Goal: Transaction & Acquisition: Purchase product/service

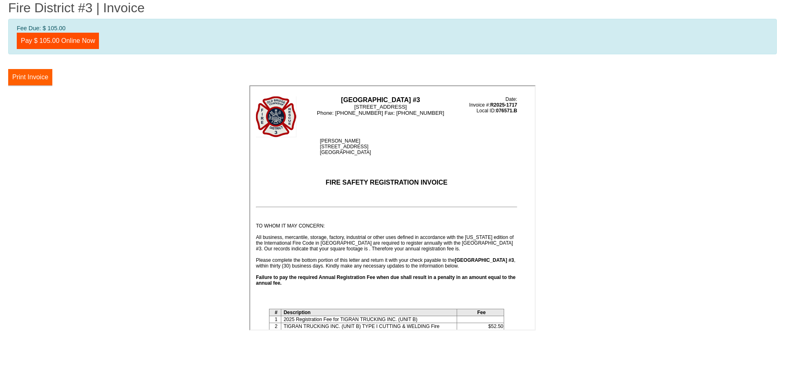
click at [36, 78] on button "Print Invoice" at bounding box center [30, 77] width 44 height 16
click at [70, 40] on link "Pay $ 105.00 Online Now" at bounding box center [58, 41] width 82 height 16
click at [73, 41] on link "Pay $ 105.00 Online Now" at bounding box center [58, 41] width 82 height 16
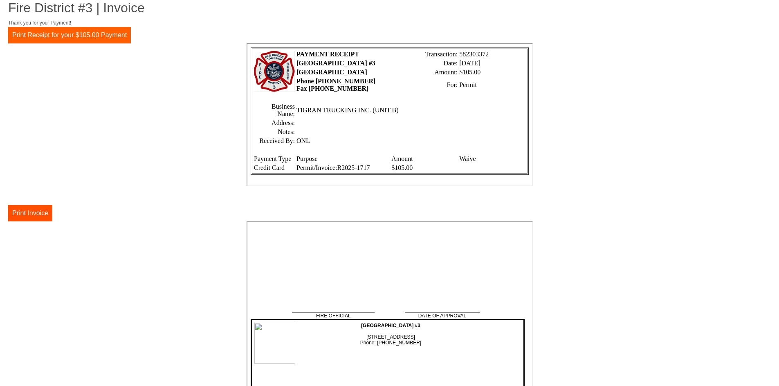
click at [65, 32] on button "Print Receipt for your $105.00 Payment" at bounding box center [69, 35] width 123 height 16
click at [15, 216] on button "Print Invoice" at bounding box center [30, 213] width 44 height 16
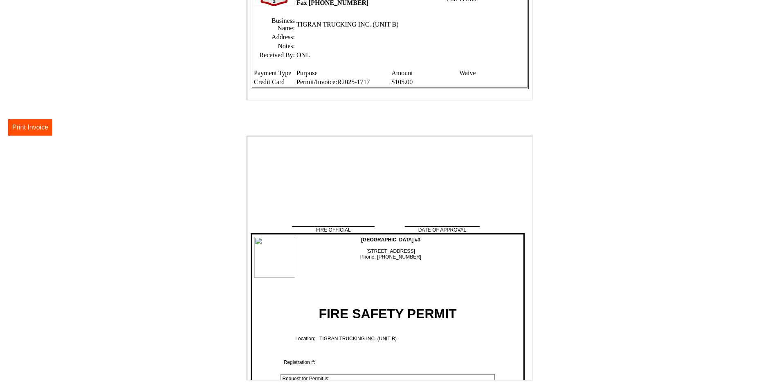
scroll to position [87, 0]
